Goal: Transaction & Acquisition: Register for event/course

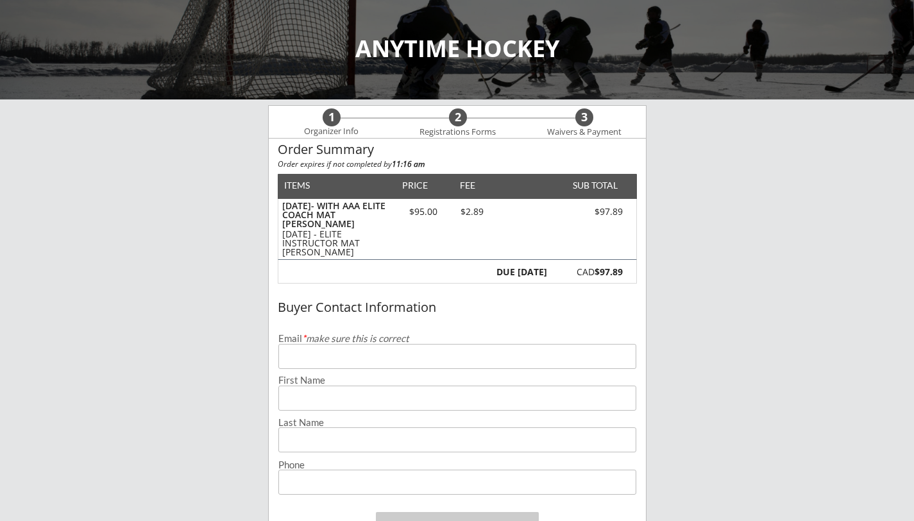
click at [293, 362] on input "email" at bounding box center [457, 356] width 358 height 25
type input "[EMAIL_ADDRESS][DOMAIN_NAME]"
type input "[PERSON_NAME]"
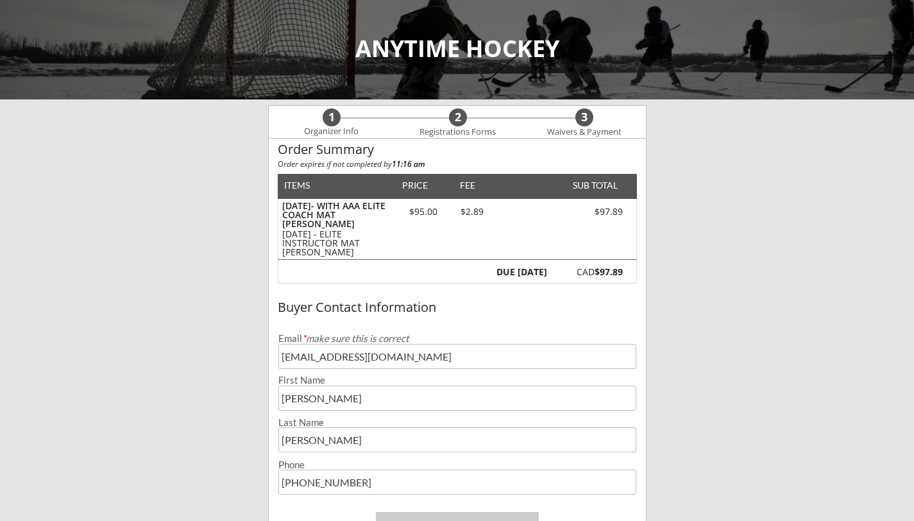
type input "[PHONE_NUMBER]"
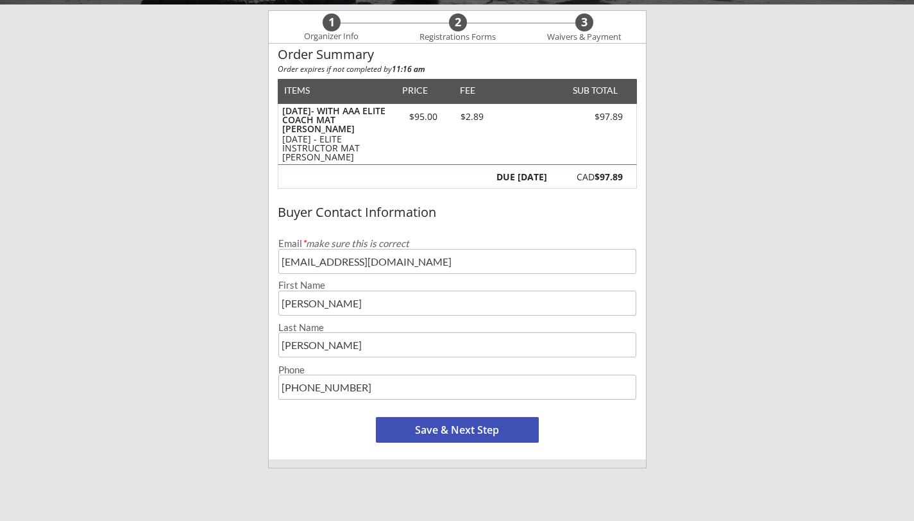
scroll to position [107, 0]
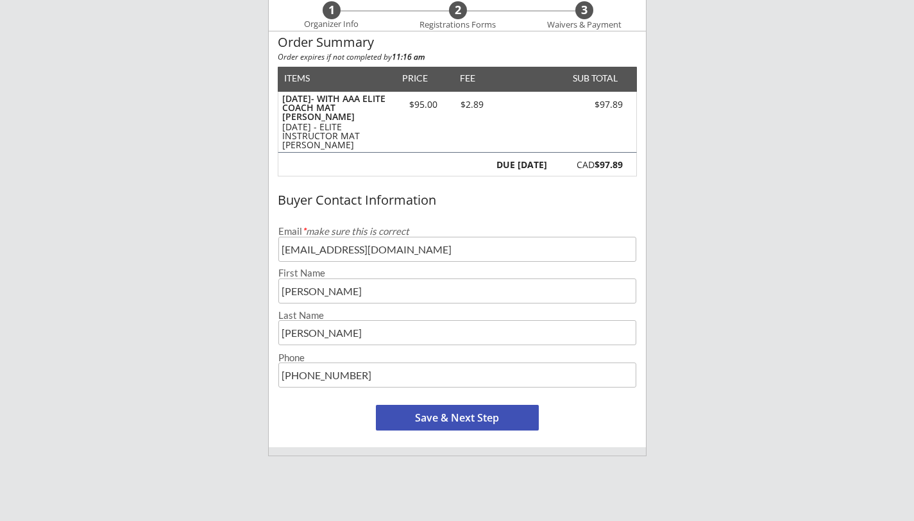
click at [439, 418] on button "Save & Next Step" at bounding box center [457, 418] width 163 height 26
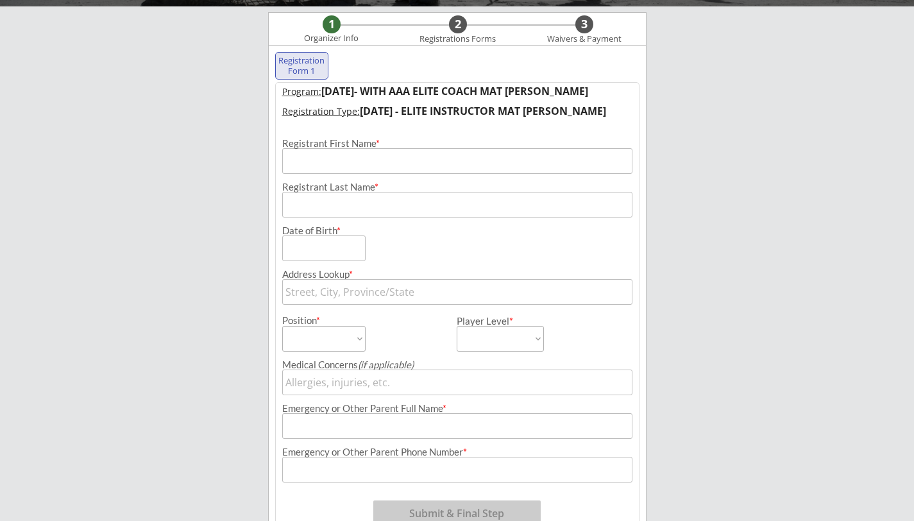
scroll to position [92, 0]
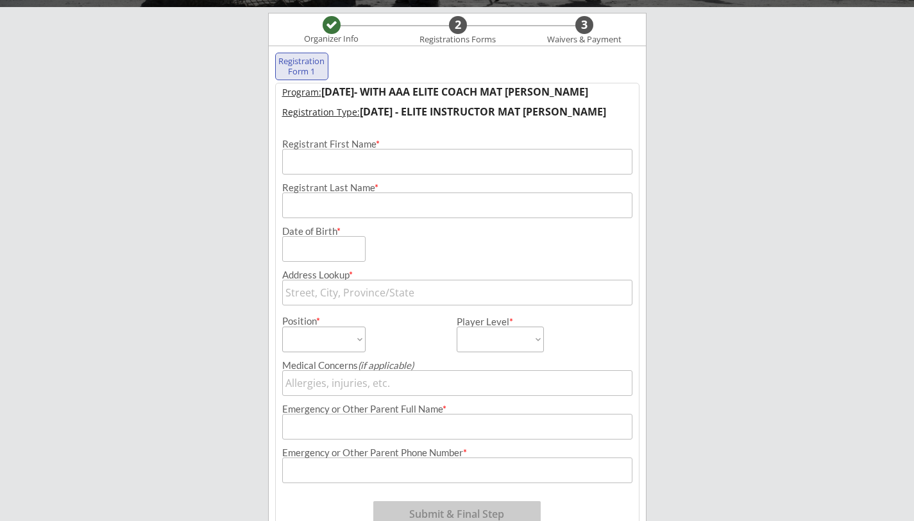
click at [355, 164] on input "input" at bounding box center [457, 162] width 350 height 26
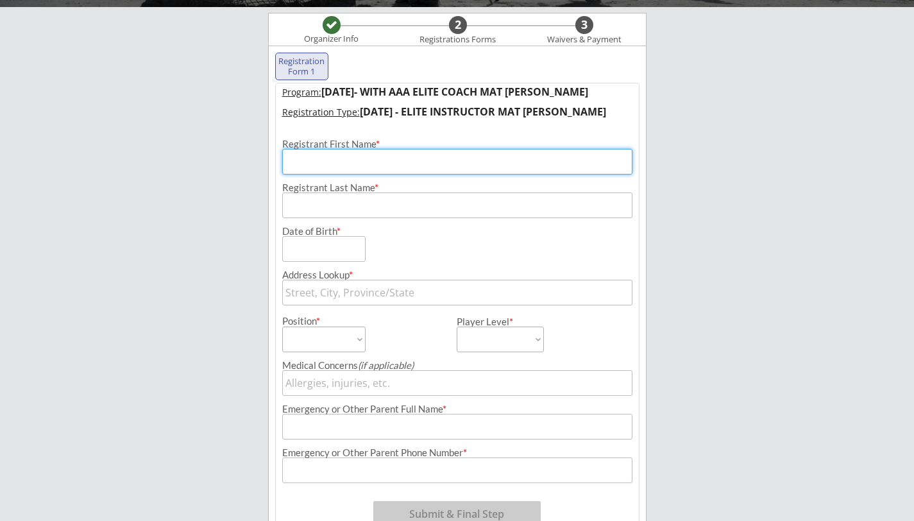
type input "[PERSON_NAME]"
type input "[STREET_ADDRESS][PERSON_NAME]"
click at [325, 162] on input "input" at bounding box center [457, 162] width 350 height 26
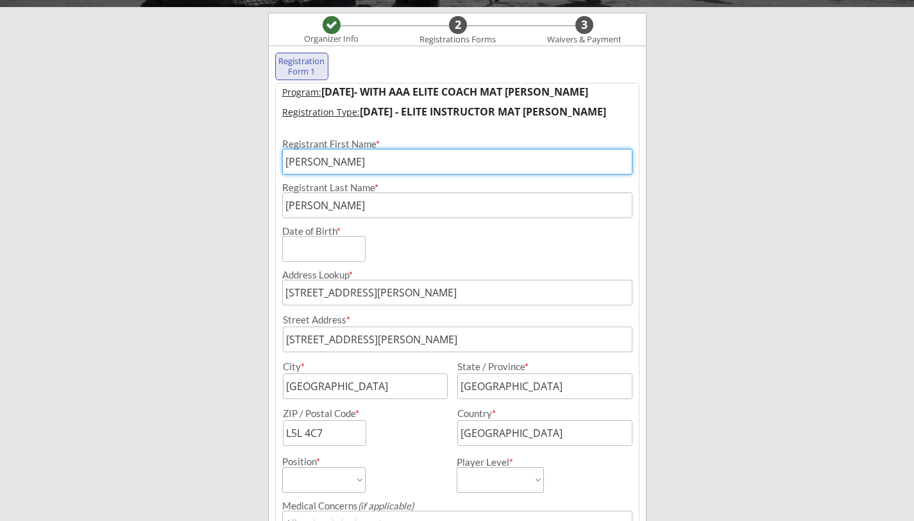
click at [325, 162] on input "input" at bounding box center [457, 162] width 350 height 26
type input "[PERSON_NAME]"
click at [313, 253] on input "input" at bounding box center [323, 249] width 83 height 26
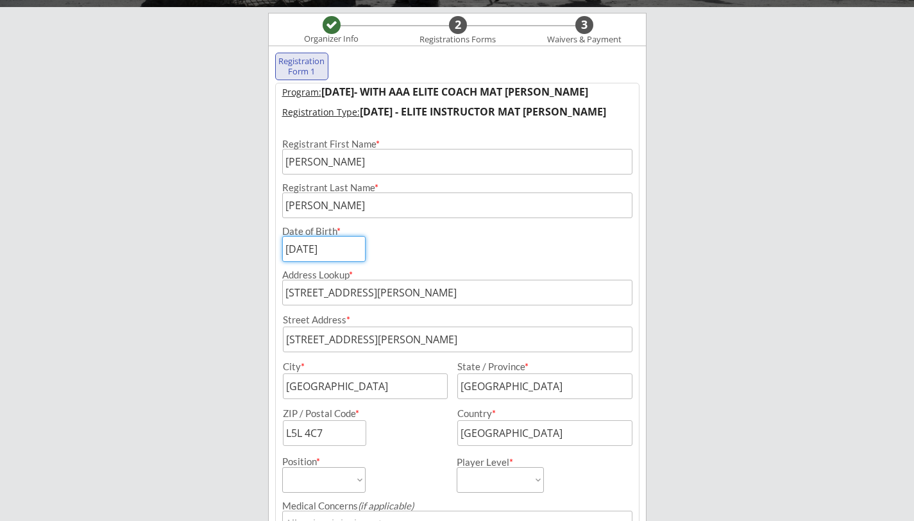
type input "[DATE]"
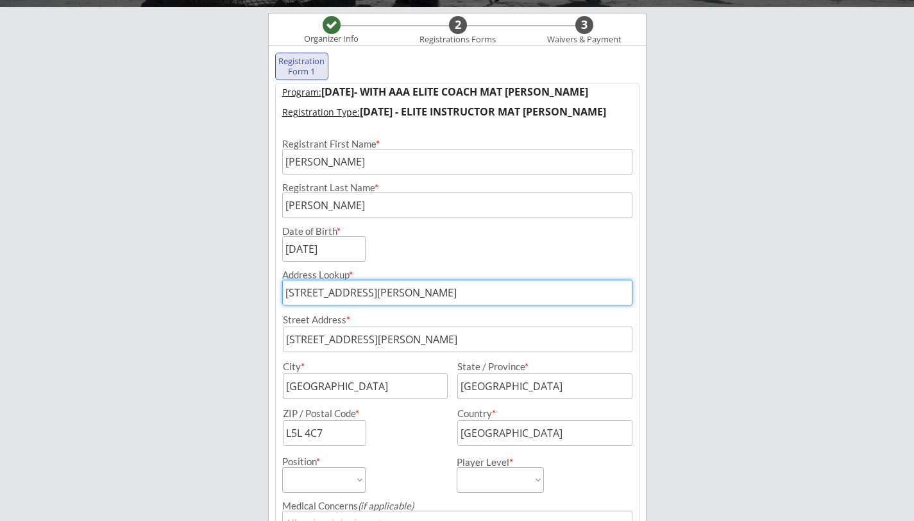
click at [493, 295] on input "[STREET_ADDRESS][PERSON_NAME]" at bounding box center [457, 293] width 350 height 26
drag, startPoint x: 425, startPoint y: 296, endPoint x: 230, endPoint y: 280, distance: 195.7
click at [230, 280] on div "ANYTIME HOCKEY Organizer Info 2 Registrations Forms 3 Waivers & Payment Registr…" at bounding box center [457, 328] width 914 height 841
type input "34"
type input "[STREET_ADDRESS][US_STATE]"
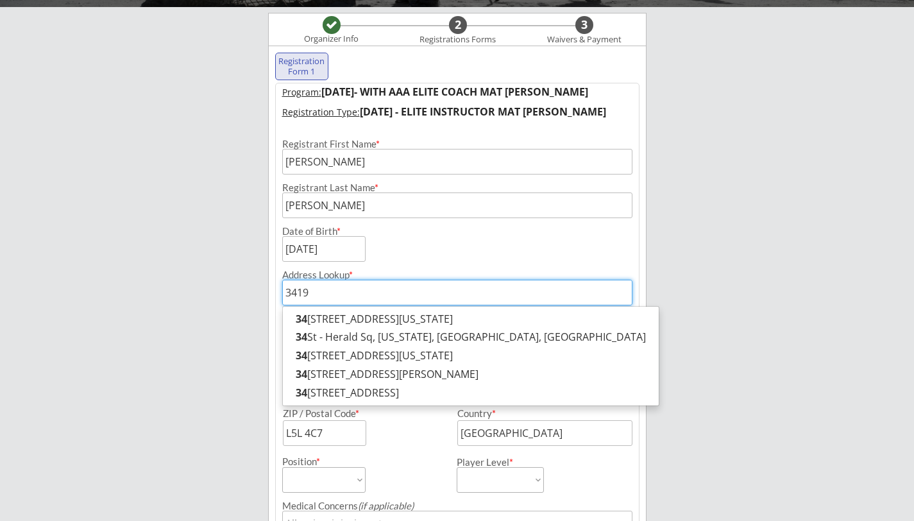
type input "3419"
type input "[STREET_ADDRESS]"
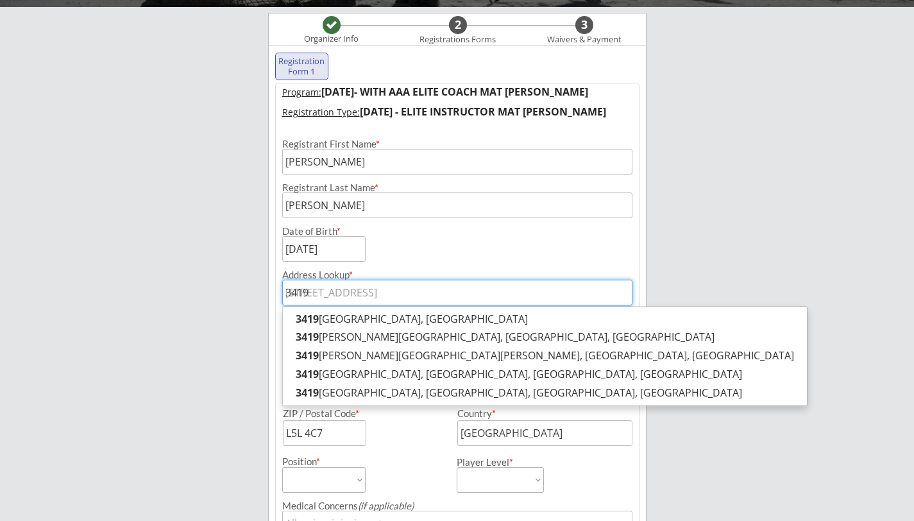
type input "3419 C"
type input "3419 Cha"
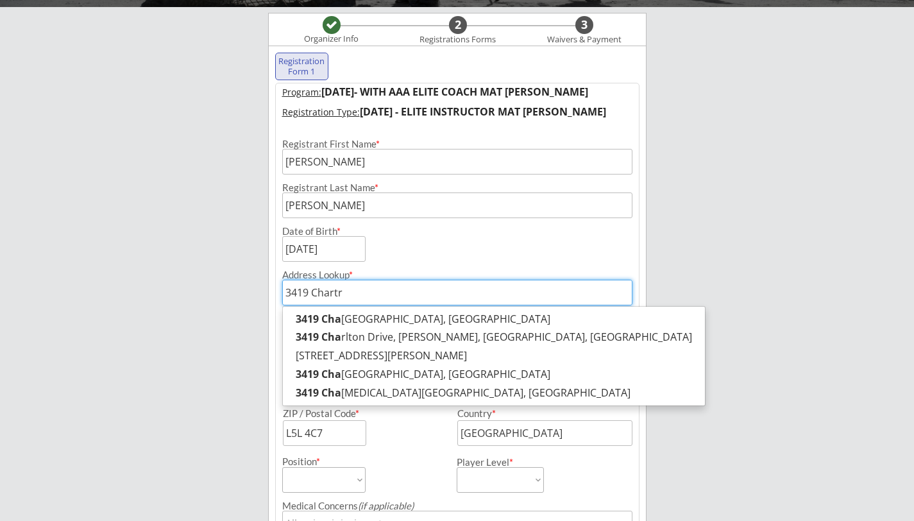
type input "3419 Chartra"
type input "[STREET_ADDRESS][PERSON_NAME]"
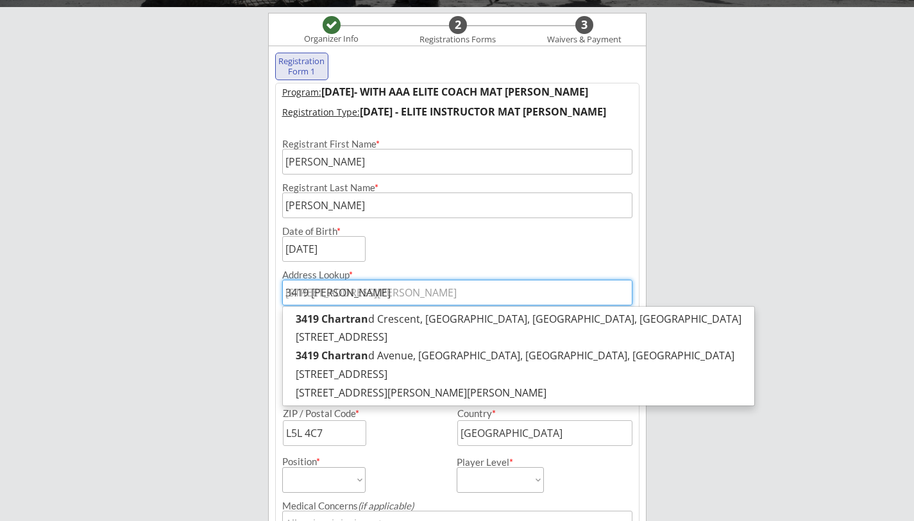
type input "3419 [PERSON_NAME]"
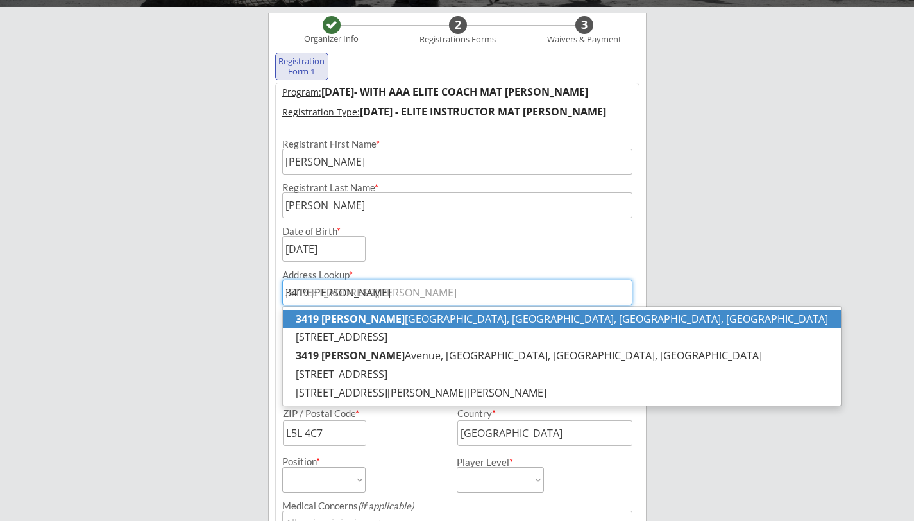
click at [501, 320] on p "[STREET_ADDRESS][PERSON_NAME]" at bounding box center [562, 319] width 558 height 19
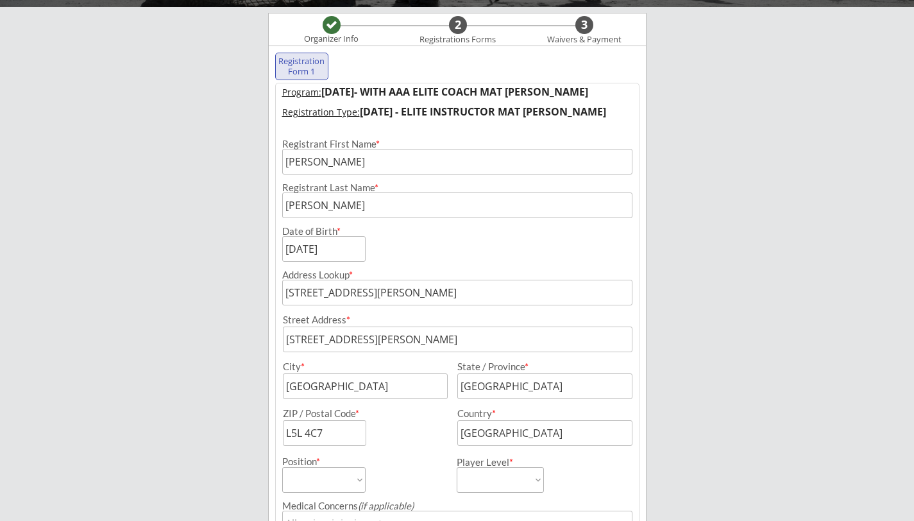
type input "[STREET_ADDRESS][PERSON_NAME]"
click at [700, 334] on div "ANYTIME HOCKEY Organizer Info 2 Registrations Forms 3 Waivers & Payment Registr…" at bounding box center [457, 328] width 914 height 841
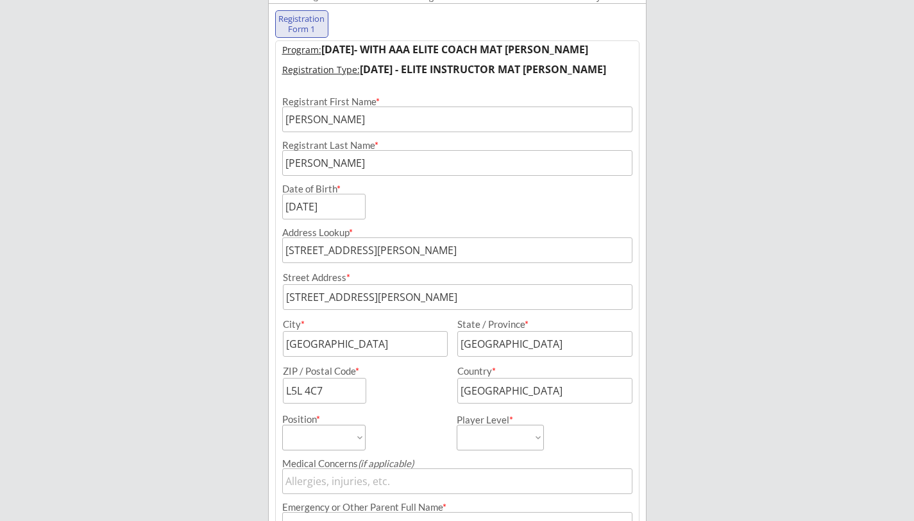
scroll to position [141, 0]
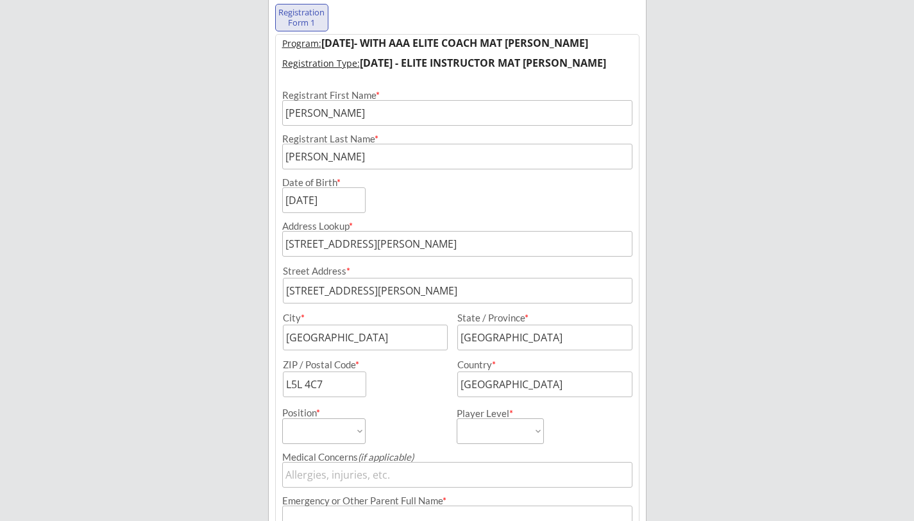
click at [305, 436] on select "Forward Defense Goalie" at bounding box center [323, 431] width 83 height 26
select select ""Defense""
click at [282, 418] on select "Forward Defense Goalie" at bounding box center [323, 431] width 83 height 26
click at [506, 438] on select "Level of Hockey Played AA AAA" at bounding box center [500, 431] width 87 height 26
select select ""AA""
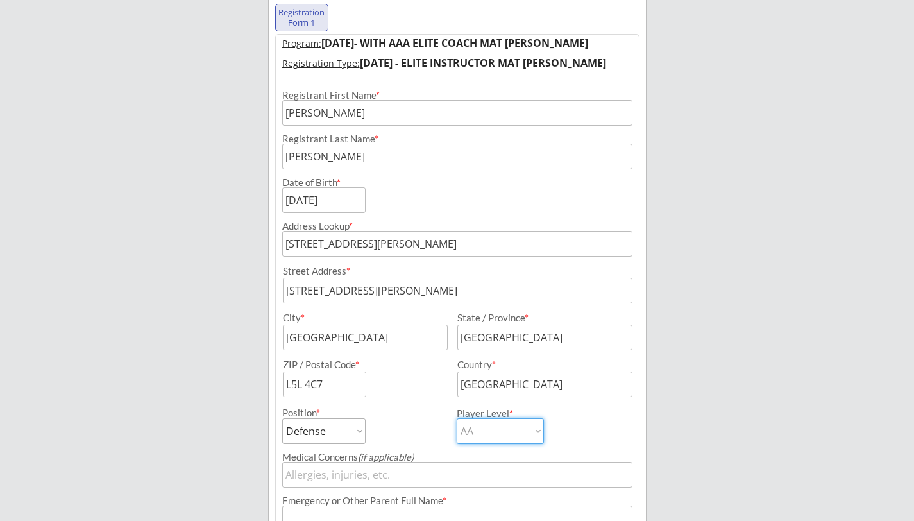
click at [457, 418] on select "Level of Hockey Played AA AAA" at bounding box center [500, 431] width 87 height 26
click at [356, 470] on input "input" at bounding box center [457, 475] width 350 height 26
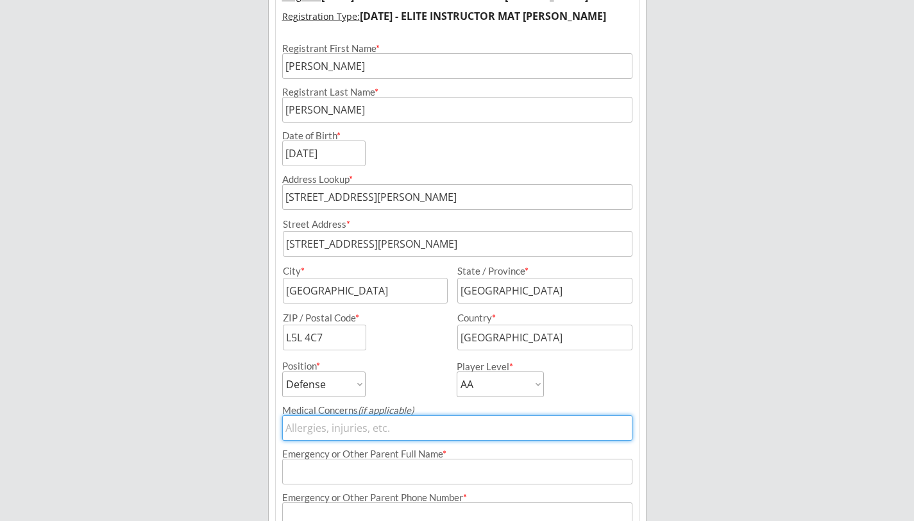
scroll to position [243, 0]
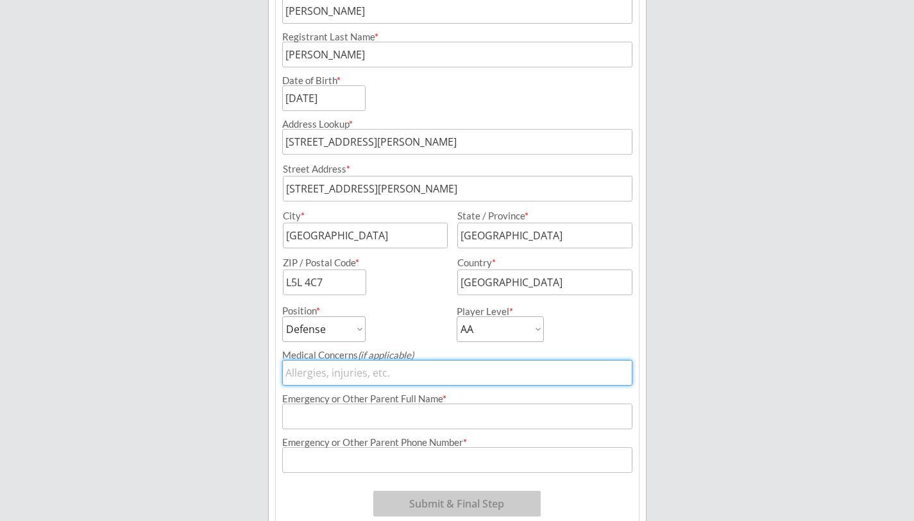
click at [348, 411] on input "input" at bounding box center [457, 417] width 350 height 26
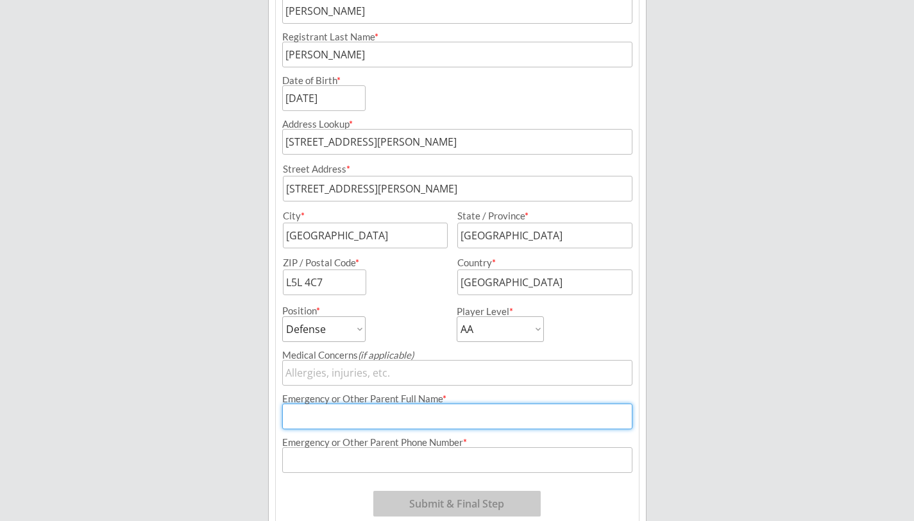
type input "[PERSON_NAME]"
type input "[PHONE_NUMBER]"
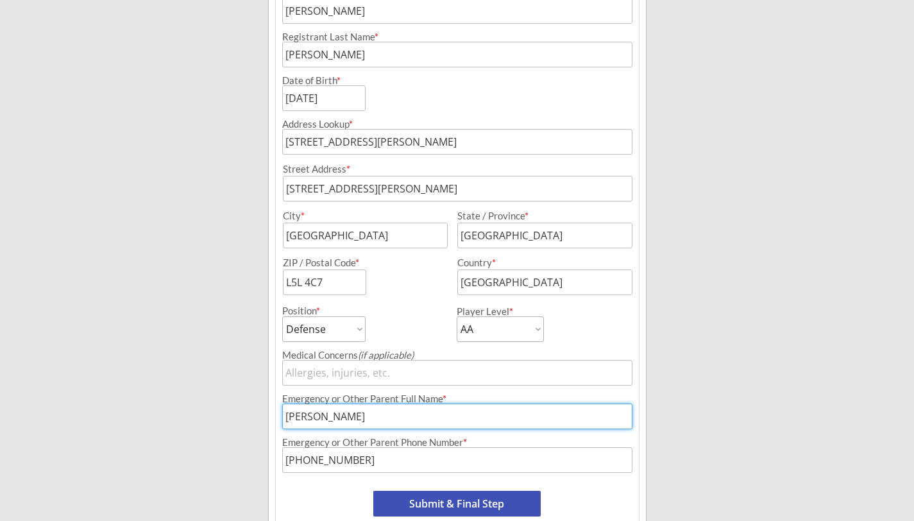
click at [467, 502] on button "Submit & Final Step" at bounding box center [456, 504] width 167 height 26
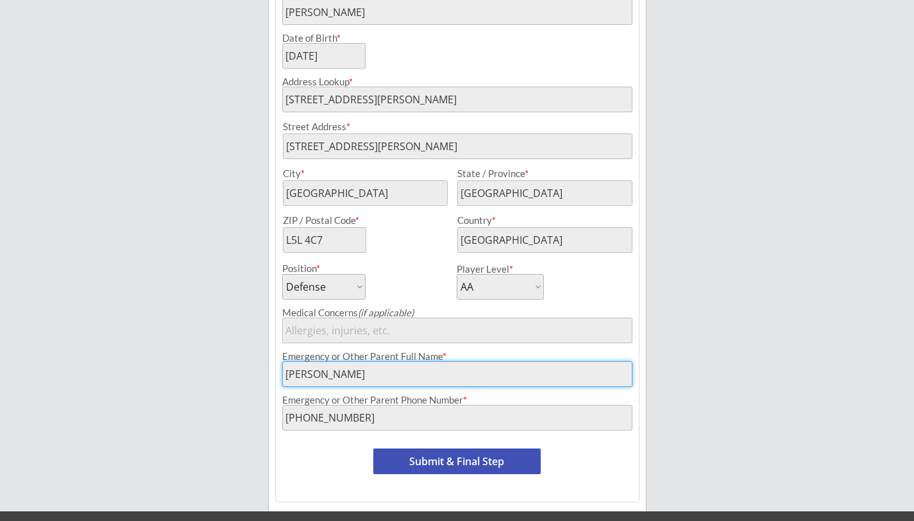
scroll to position [319, 0]
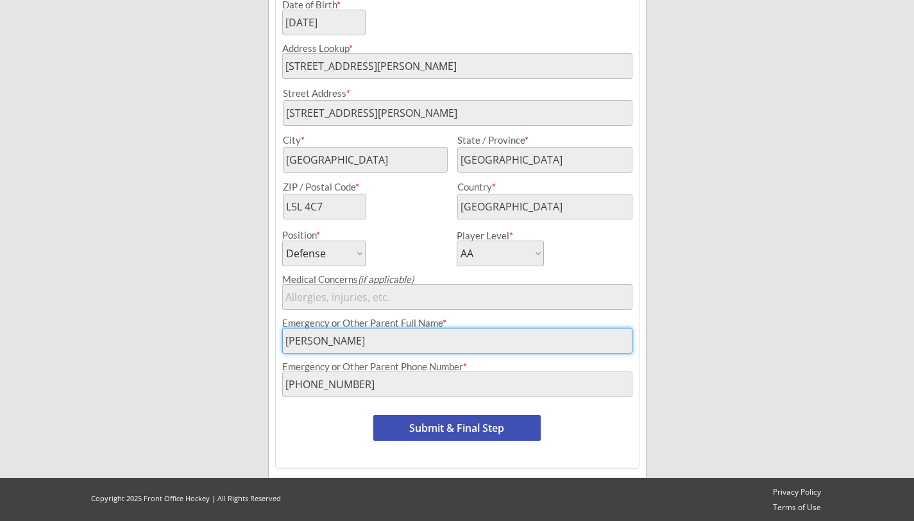
click at [482, 429] on button "Submit & Final Step" at bounding box center [456, 428] width 167 height 26
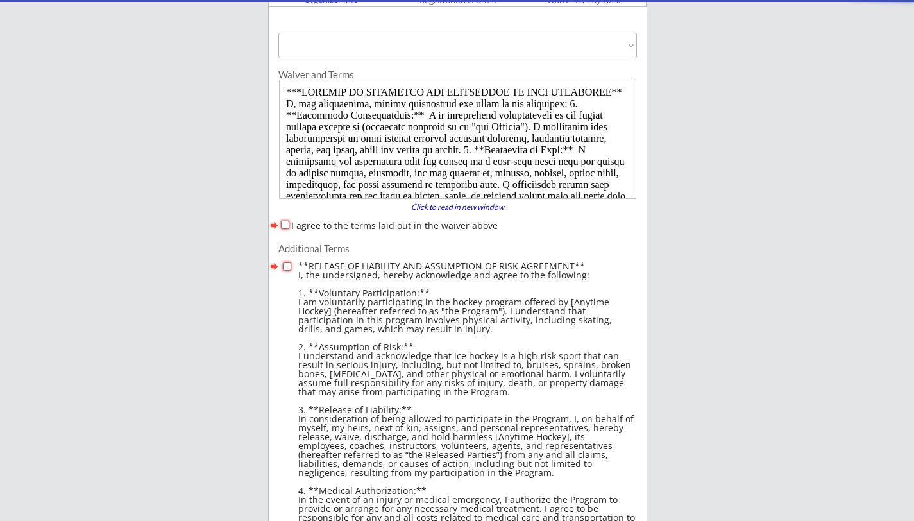
scroll to position [105, 0]
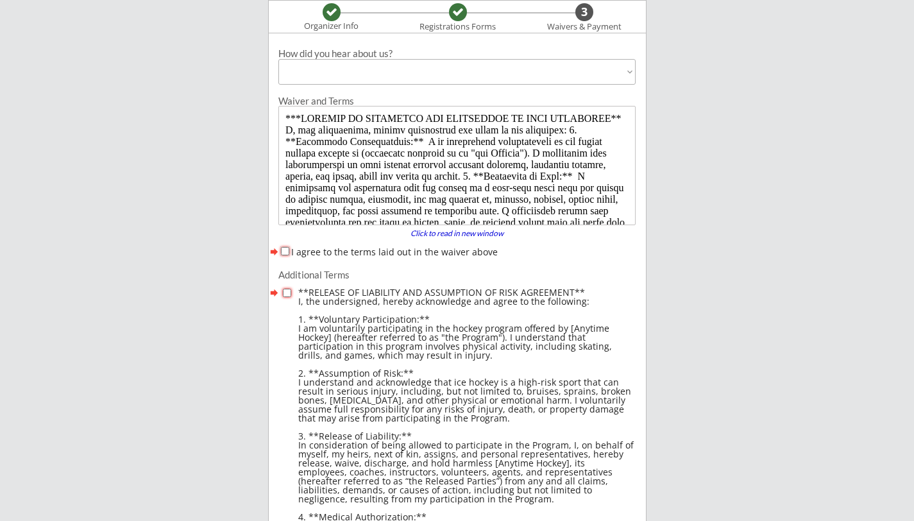
click at [286, 250] on input "I agree to the terms laid out in the waiver above" at bounding box center [285, 251] width 8 height 8
checkbox input "true"
click at [289, 293] on input "checkbox" at bounding box center [287, 293] width 8 height 8
checkbox input "true"
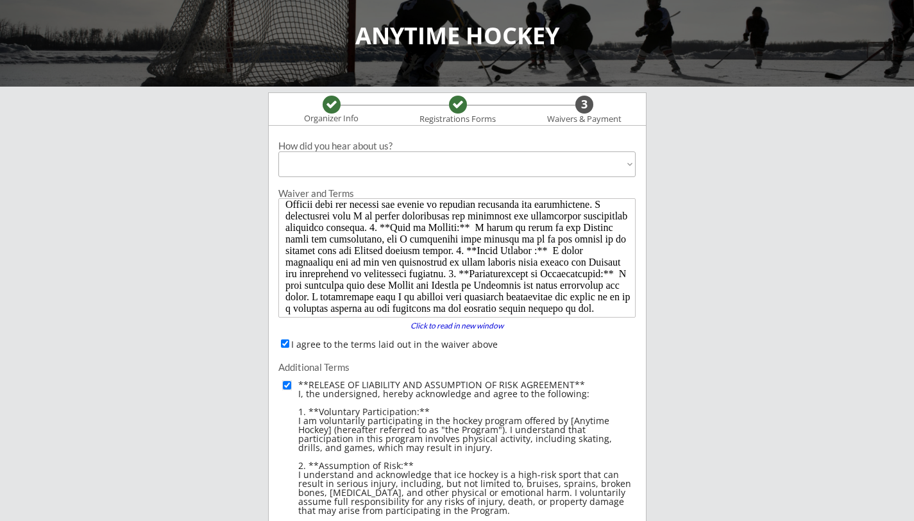
scroll to position [271, 0]
click at [415, 166] on select "Past Participant Friend / Referral / Word of Mouth Offline Advertisement (broch…" at bounding box center [456, 164] width 357 height 26
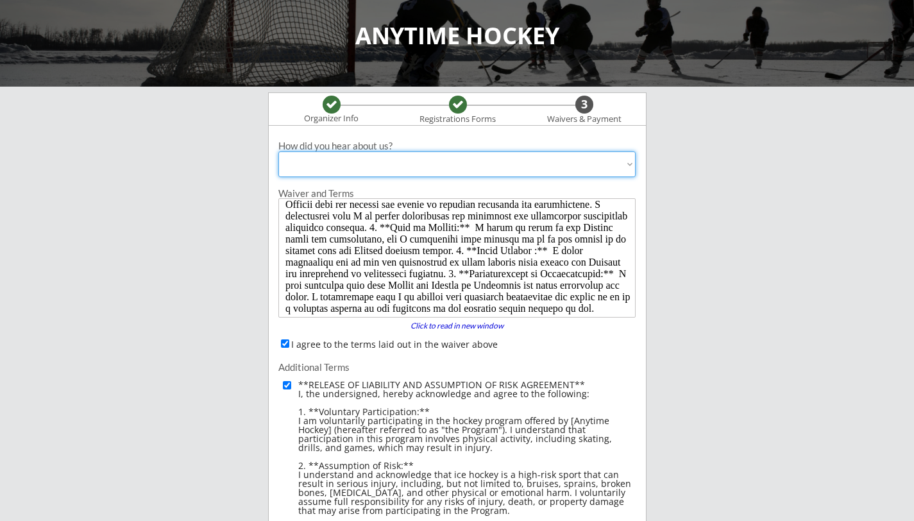
select select ""Other Social Media""
click at [278, 151] on select "Past Participant Friend / Referral / Word of Mouth Offline Advertisement (broch…" at bounding box center [456, 164] width 357 height 26
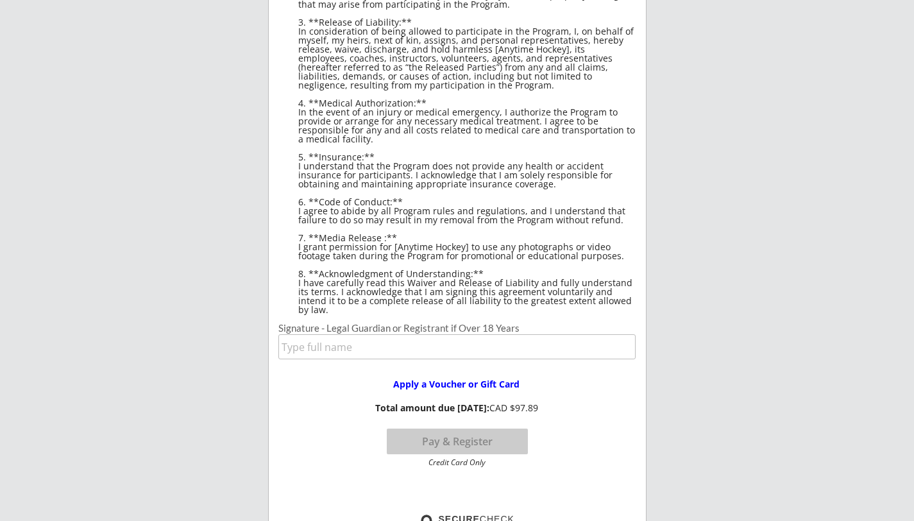
scroll to position [633, 0]
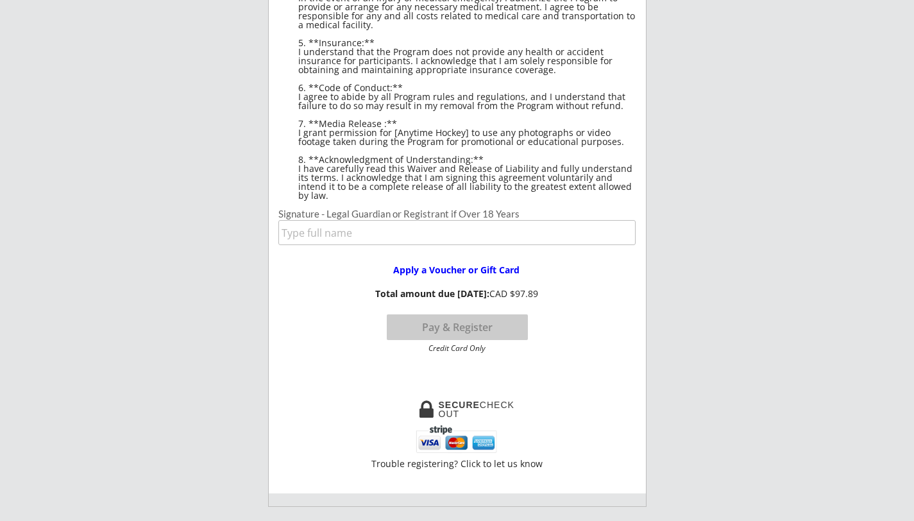
click at [376, 232] on input "input" at bounding box center [456, 232] width 357 height 25
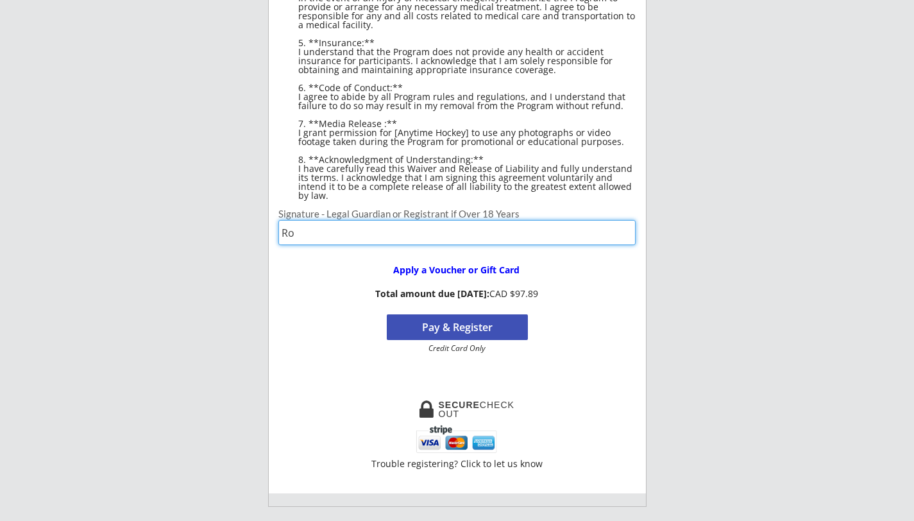
type input "[PERSON_NAME]"
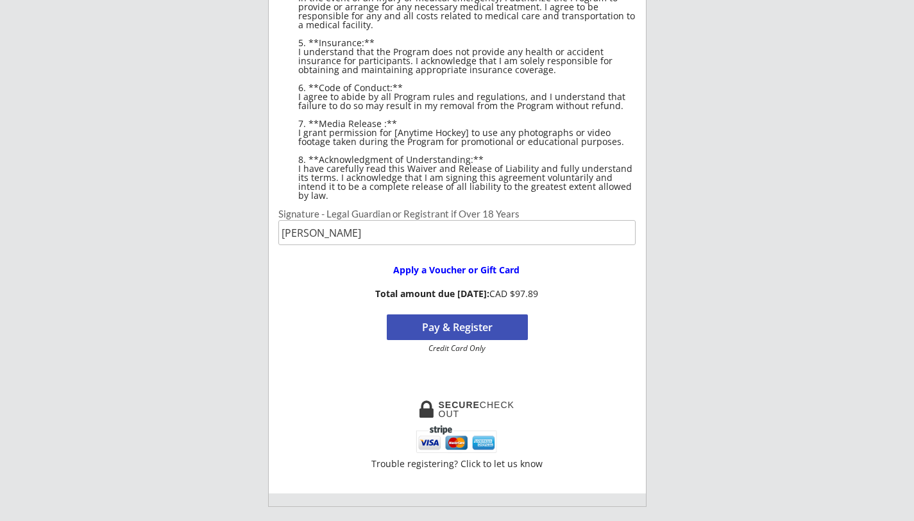
click at [488, 334] on button "Pay & Register" at bounding box center [457, 327] width 141 height 26
